Goal: Information Seeking & Learning: Learn about a topic

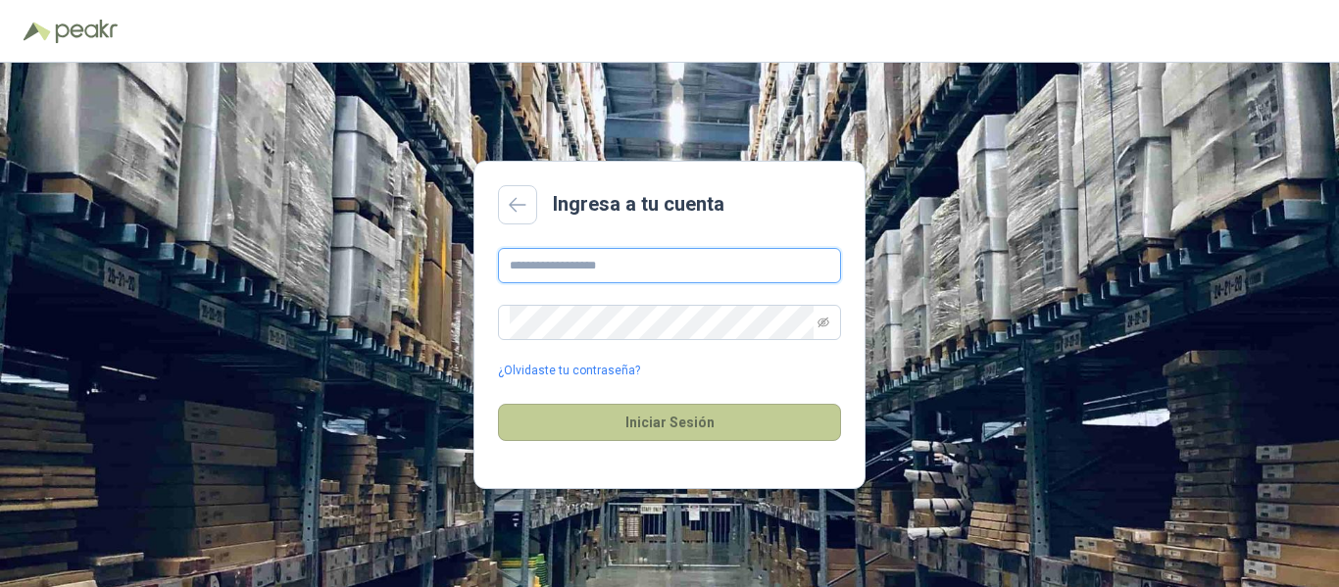
type input "**********"
click at [638, 419] on button "Iniciar Sesión" at bounding box center [669, 422] width 343 height 37
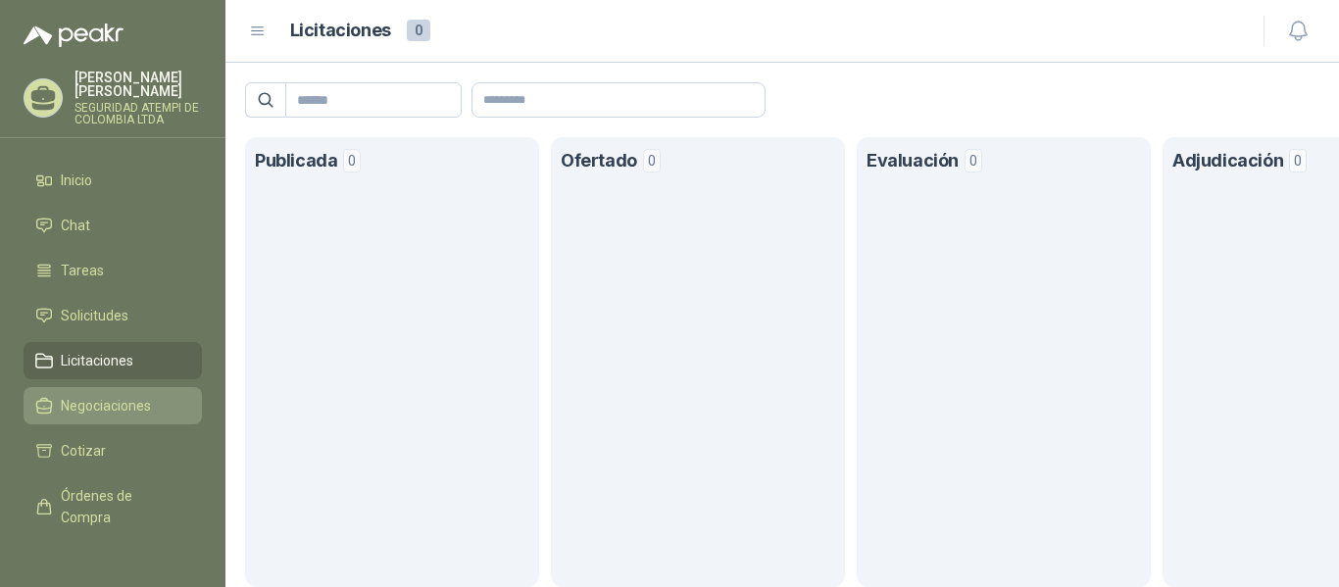
click at [127, 395] on span "Negociaciones" at bounding box center [106, 406] width 90 height 22
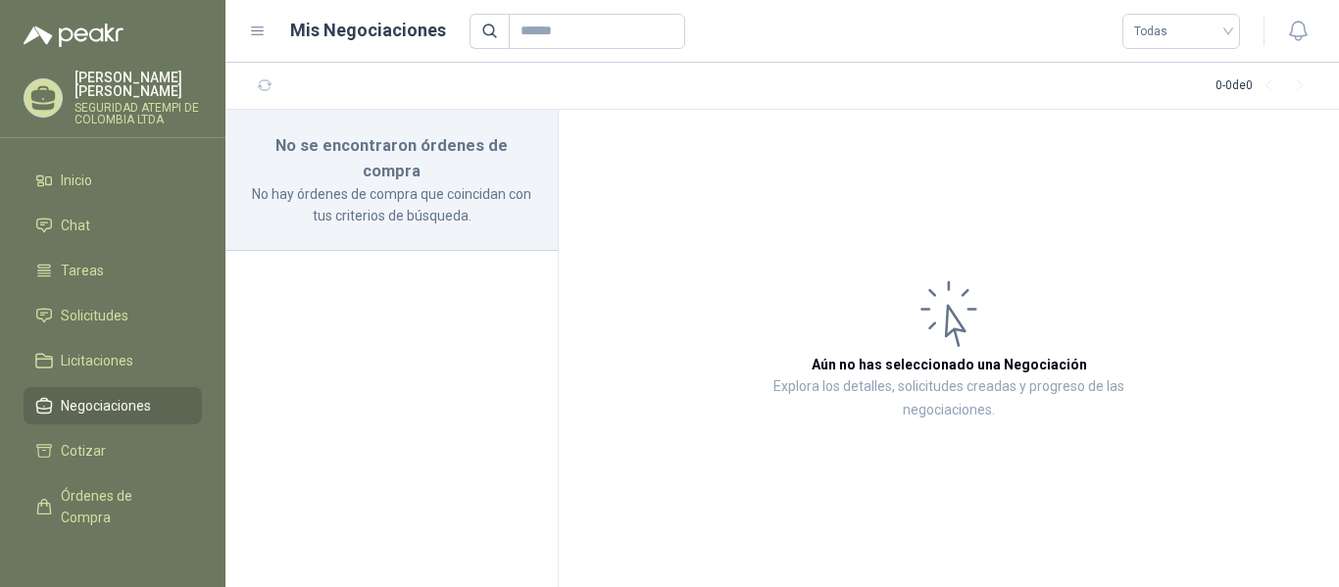
click at [109, 405] on link "Negociaciones" at bounding box center [113, 405] width 178 height 37
click at [92, 353] on span "Licitaciones" at bounding box center [97, 361] width 73 height 22
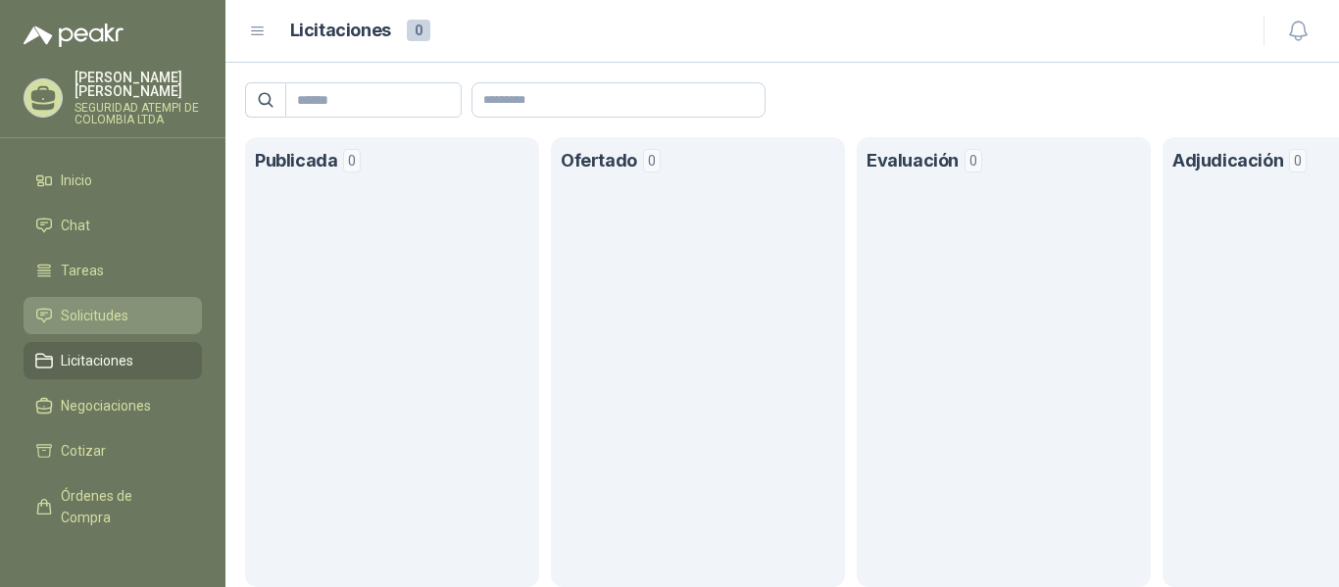
click at [101, 305] on span "Solicitudes" at bounding box center [95, 316] width 68 height 22
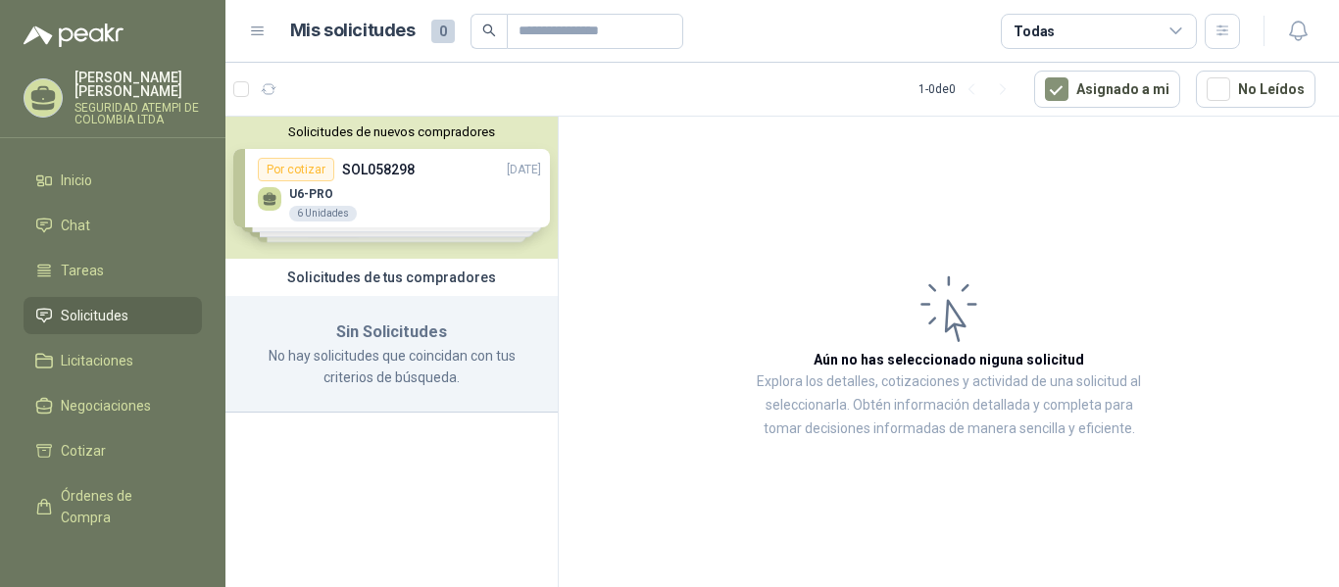
click at [452, 192] on div "Solicitudes de nuevos compradores Por cotizar SOL058298 [DATE] U6-PRO 6 Unidade…" at bounding box center [391, 188] width 332 height 142
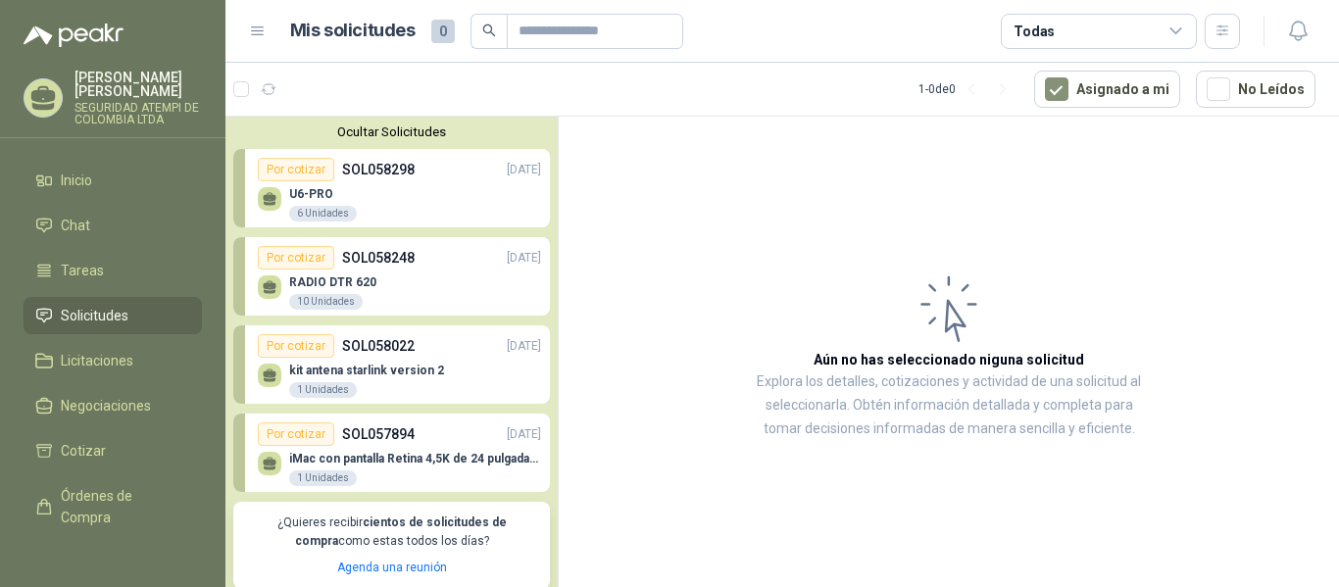
click at [414, 287] on div "RADIO DTR 620 10 Unidades" at bounding box center [399, 290] width 283 height 41
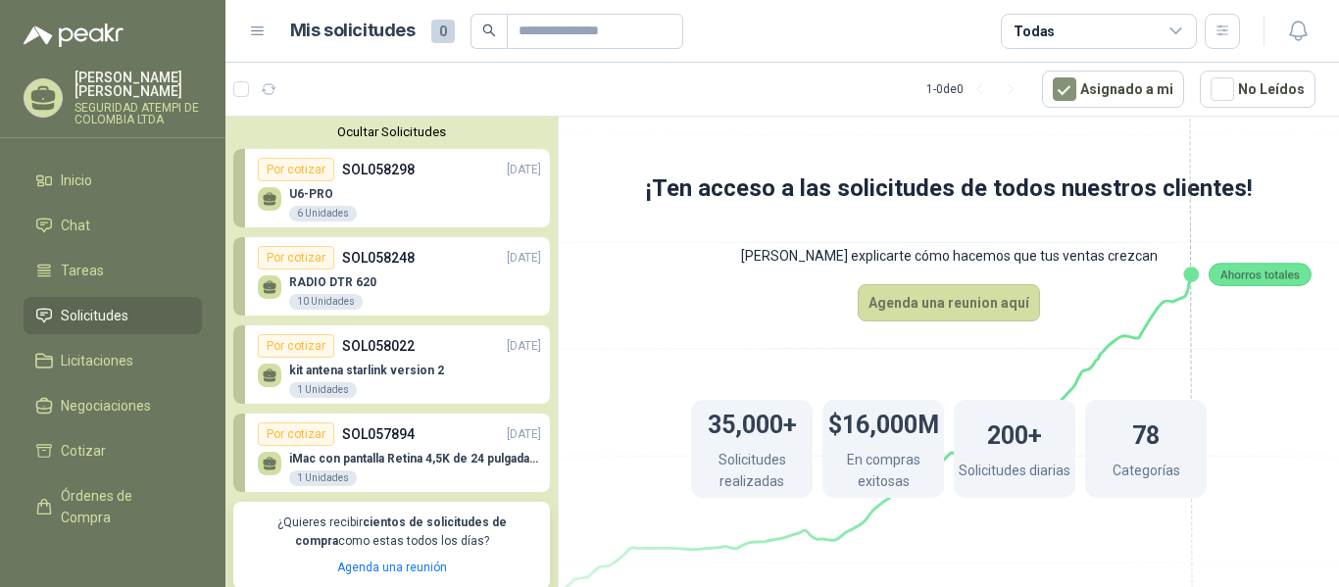
click at [345, 267] on p "SOL058248" at bounding box center [378, 258] width 73 height 22
click at [316, 256] on div "Por cotizar" at bounding box center [296, 258] width 76 height 24
click at [267, 285] on icon at bounding box center [270, 284] width 14 height 9
click at [276, 287] on icon at bounding box center [270, 287] width 17 height 17
click at [324, 272] on div "RADIO DTR 620 10 Unidades" at bounding box center [399, 290] width 283 height 41
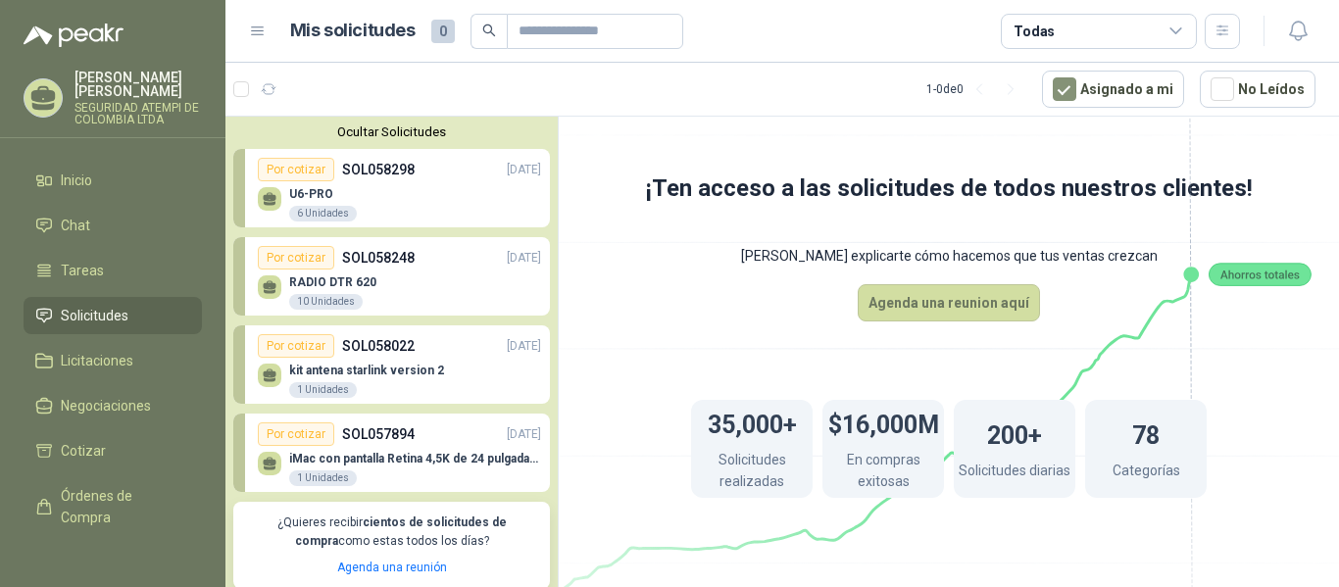
click at [324, 292] on div "RADIO DTR 620 10 Unidades" at bounding box center [332, 292] width 87 height 35
click at [389, 254] on p "SOL058248" at bounding box center [378, 258] width 73 height 22
